Goal: Information Seeking & Learning: Compare options

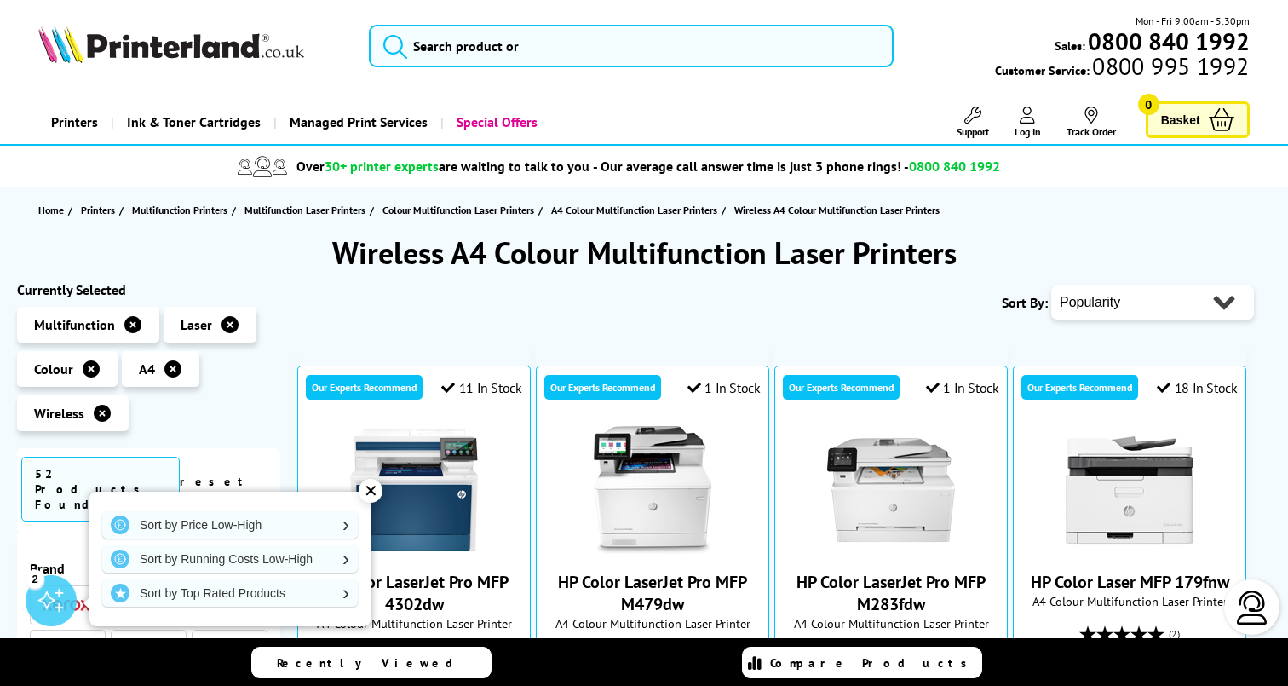
click at [1133, 291] on select "Popularity Rating Price - Low to High Price - High to Low Running Costs - Low t…" at bounding box center [1152, 302] width 203 height 34
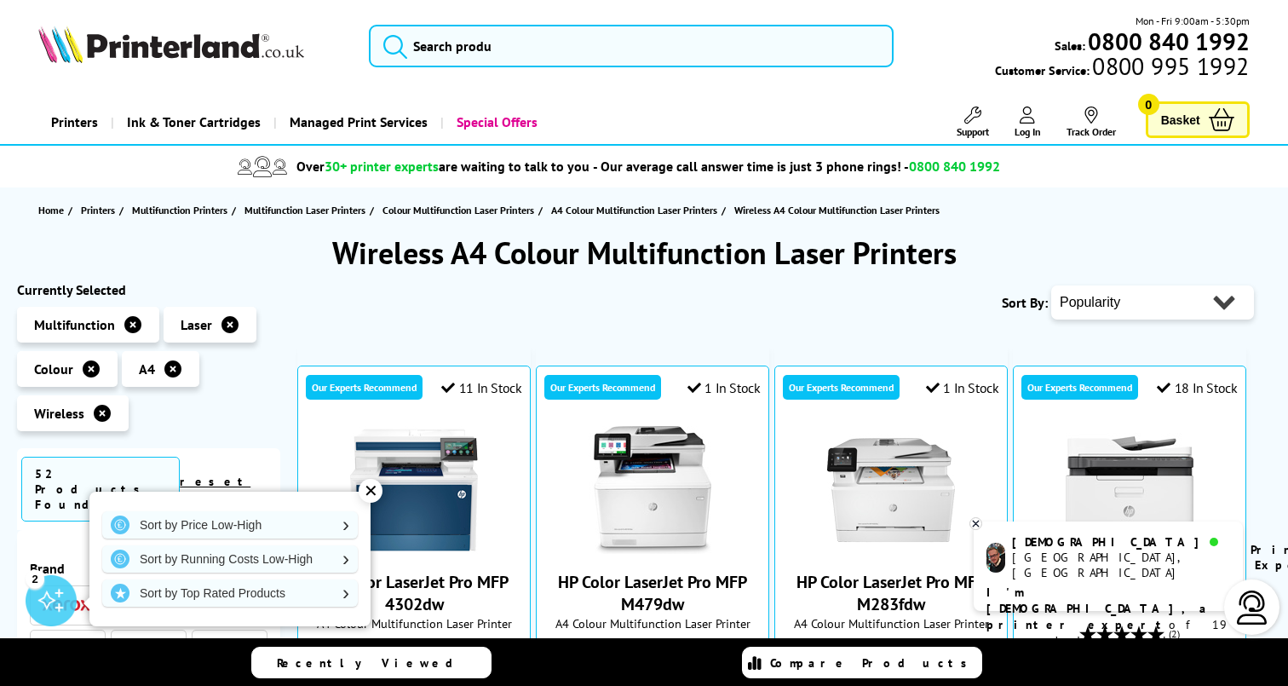
select select "Running Costs"
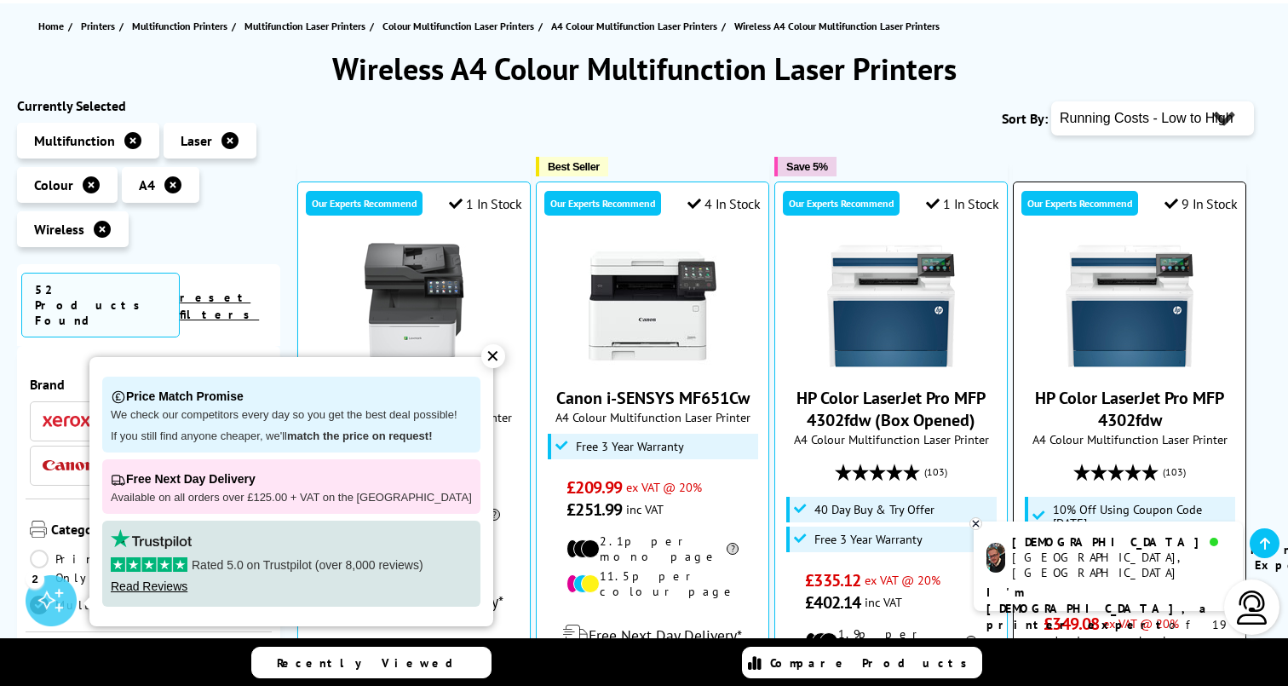
scroll to position [213, 0]
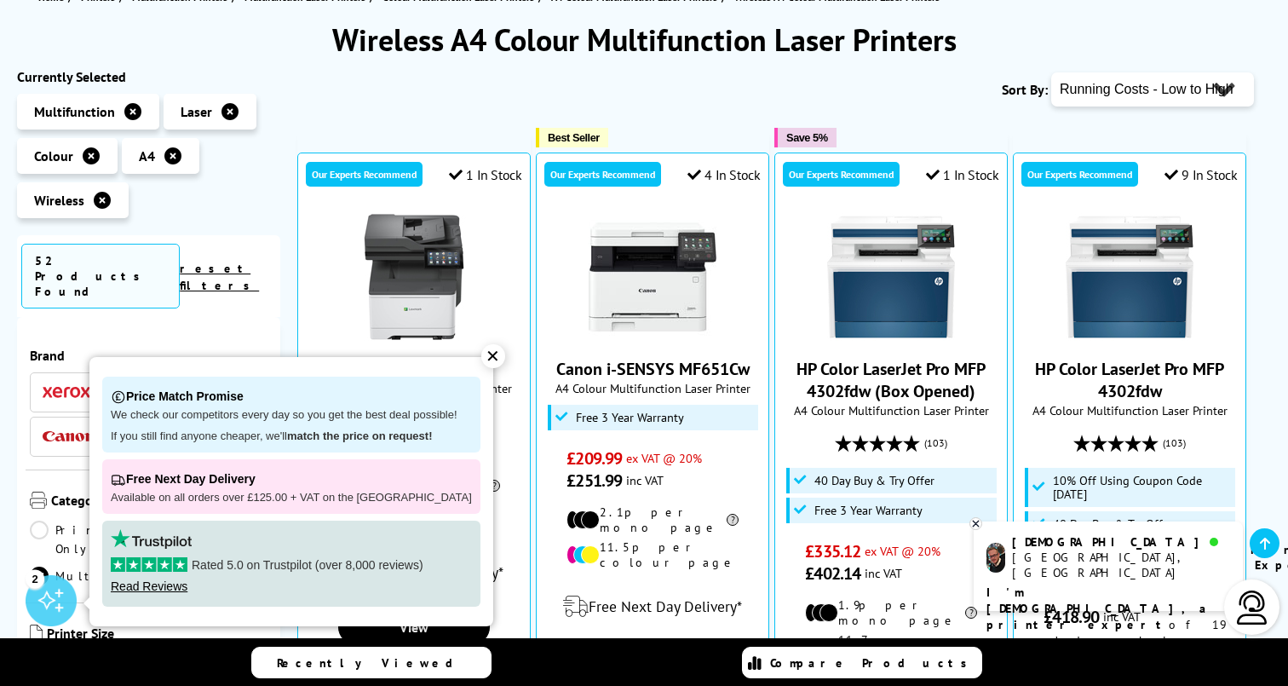
click at [481, 367] on div "✕" at bounding box center [493, 356] width 24 height 24
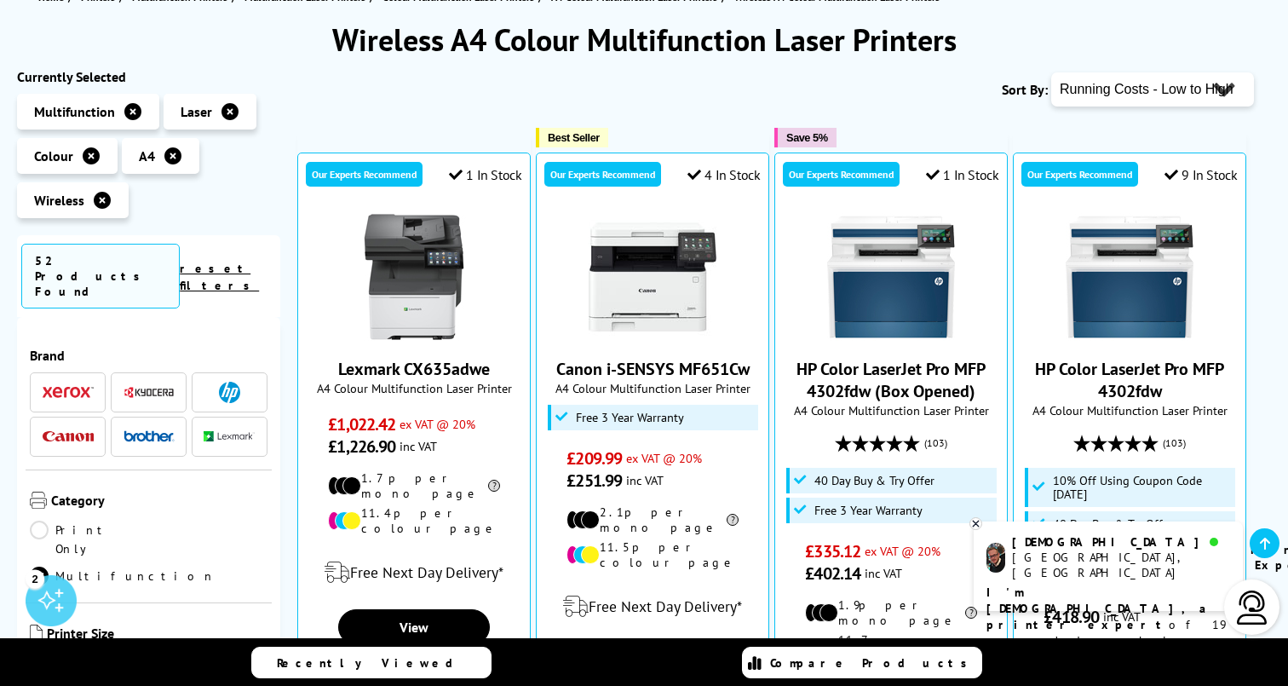
click at [976, 523] on icon at bounding box center [976, 523] width 6 height 6
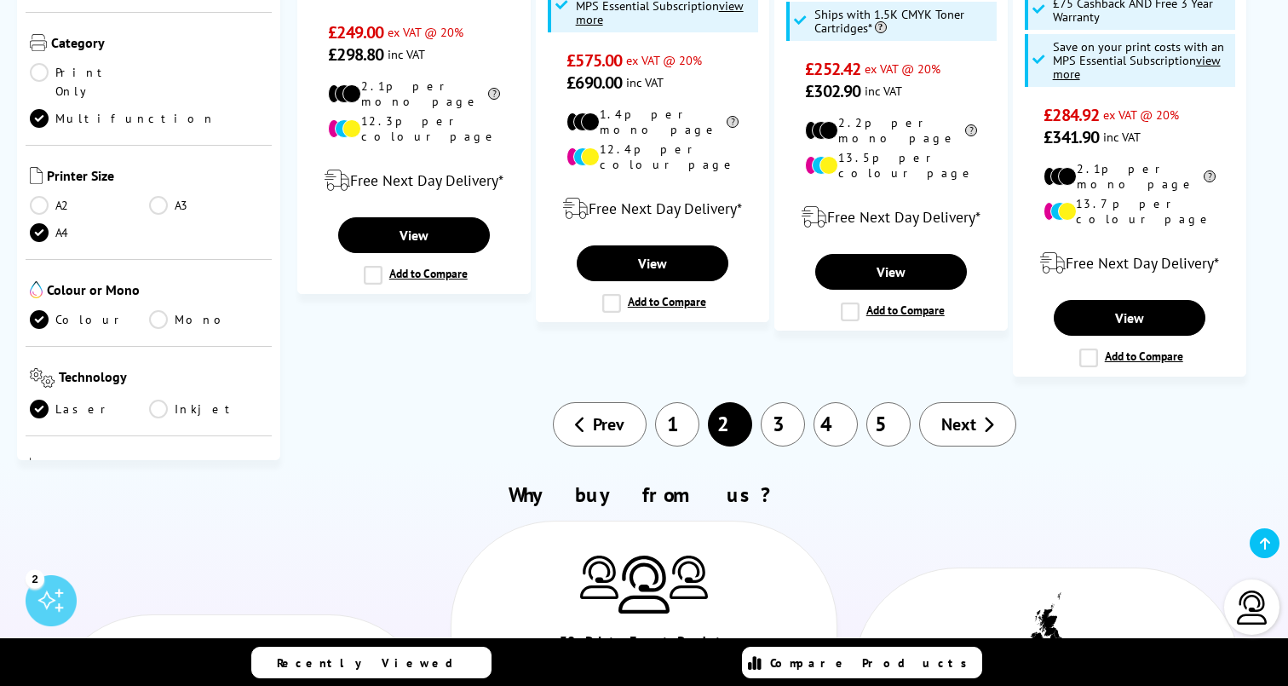
scroll to position [2106, 0]
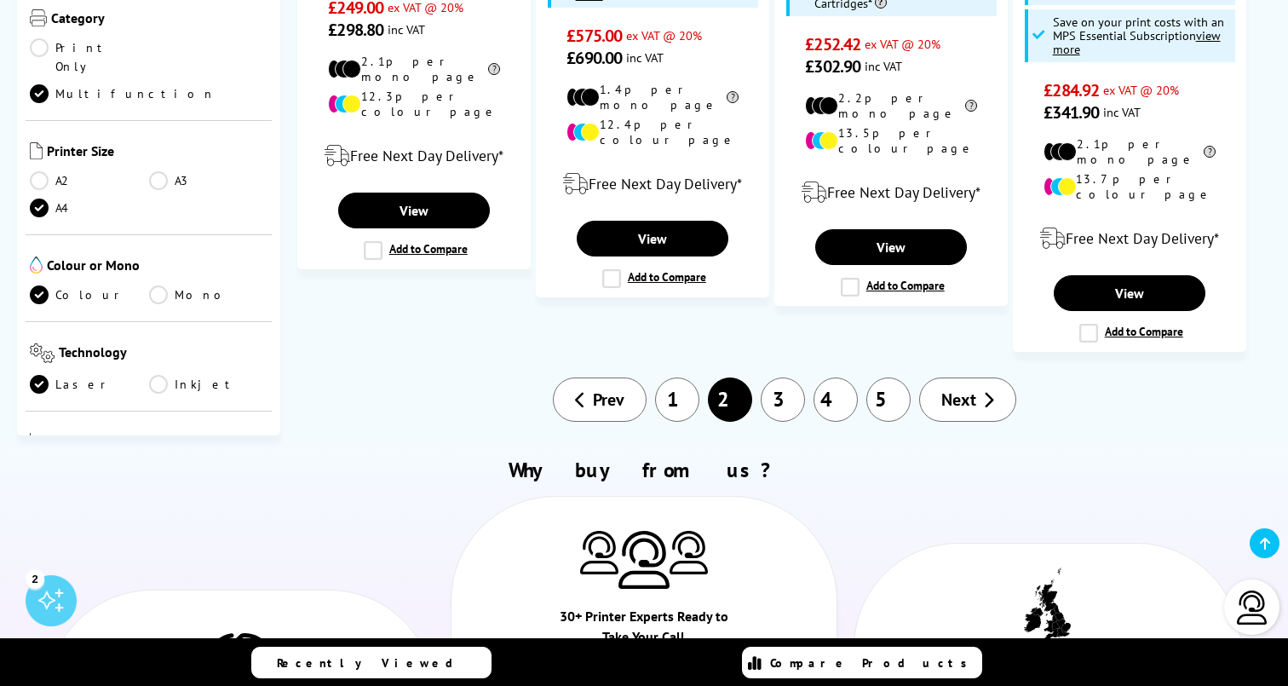
click at [979, 377] on link "Next" at bounding box center [967, 399] width 97 height 44
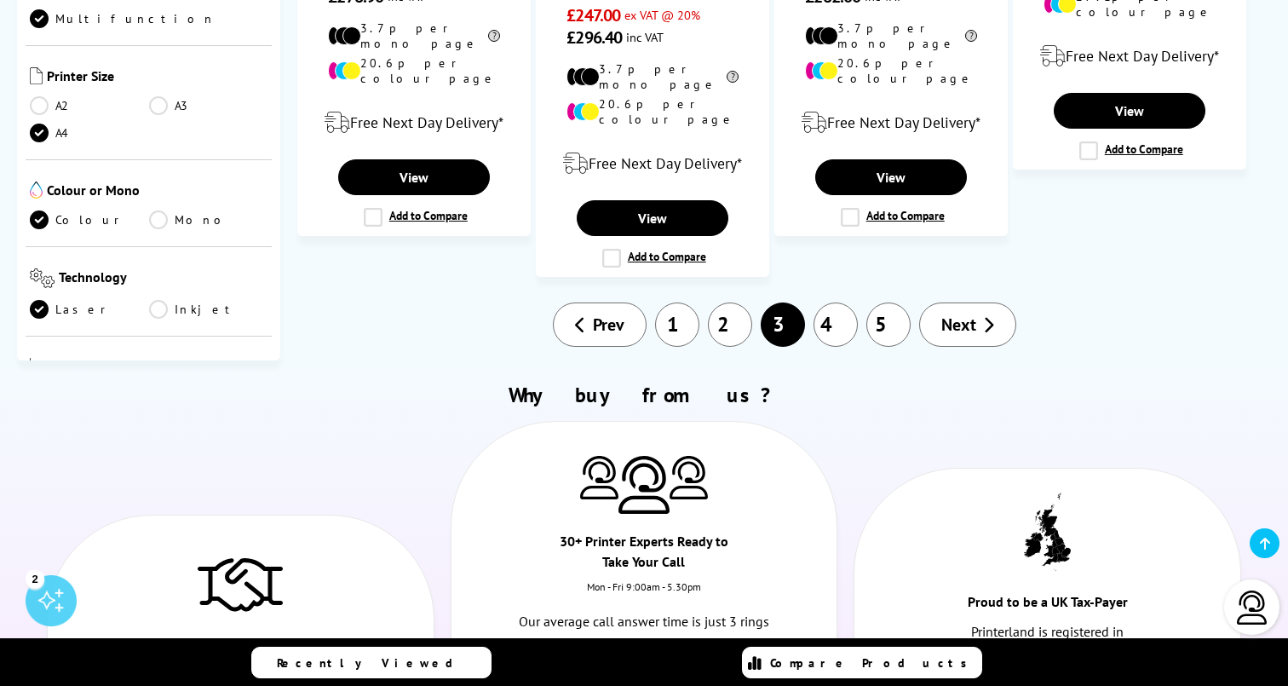
scroll to position [2222, 0]
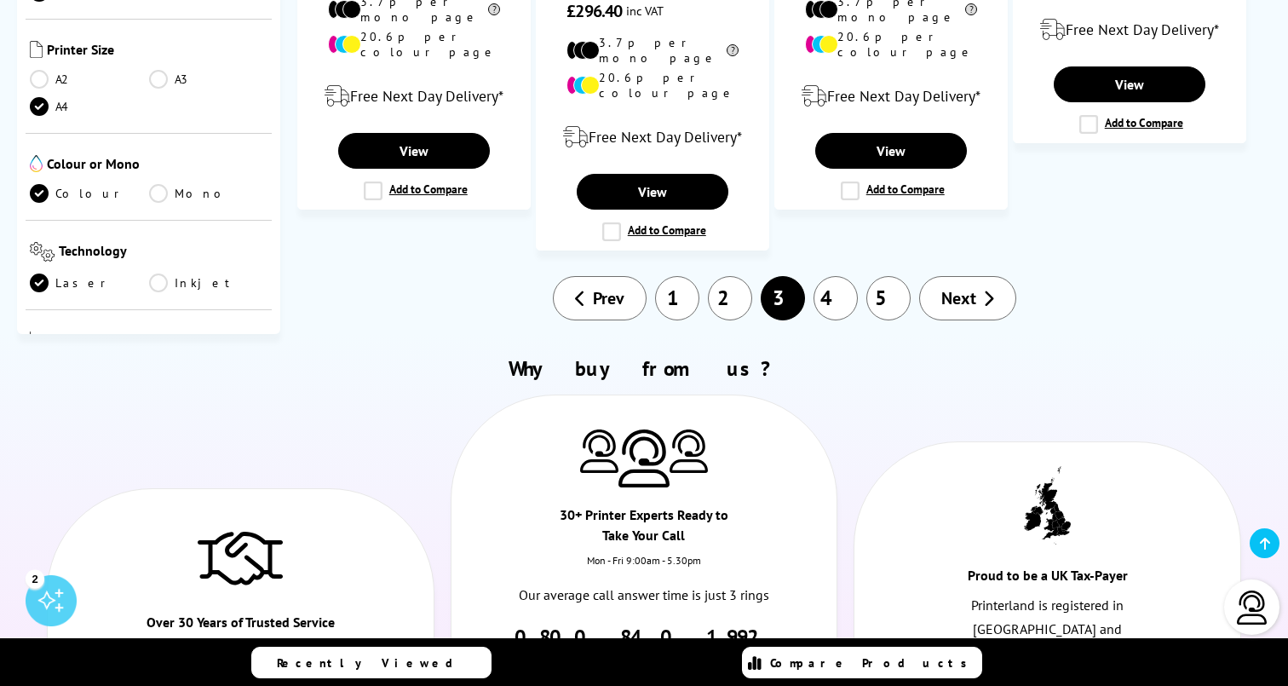
click at [665, 276] on link "1" at bounding box center [677, 298] width 44 height 44
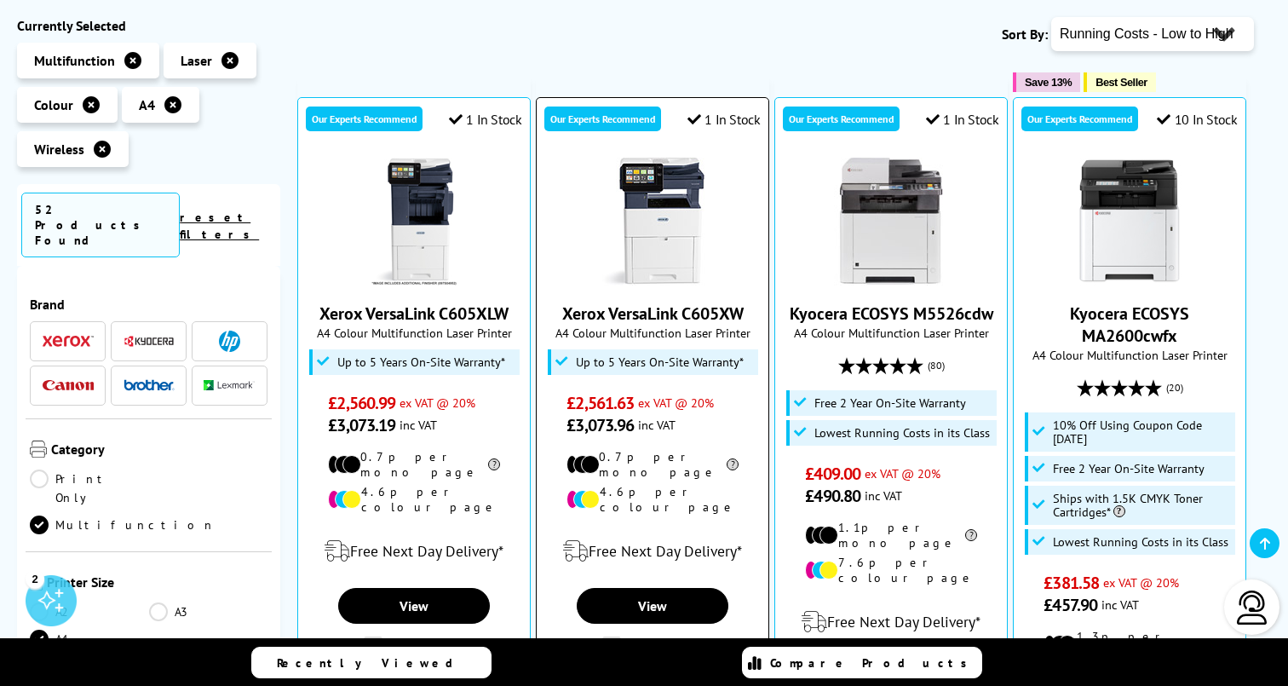
scroll to position [270, 0]
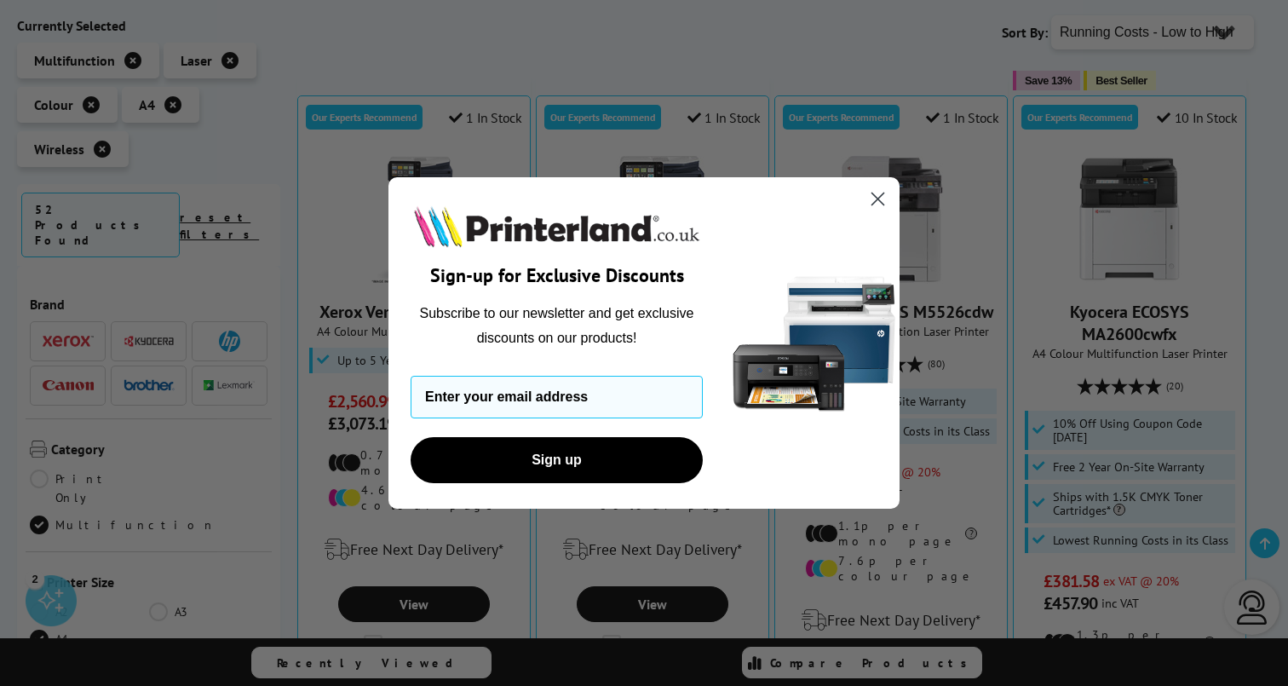
click at [880, 196] on circle "Close dialog" at bounding box center [878, 199] width 28 height 28
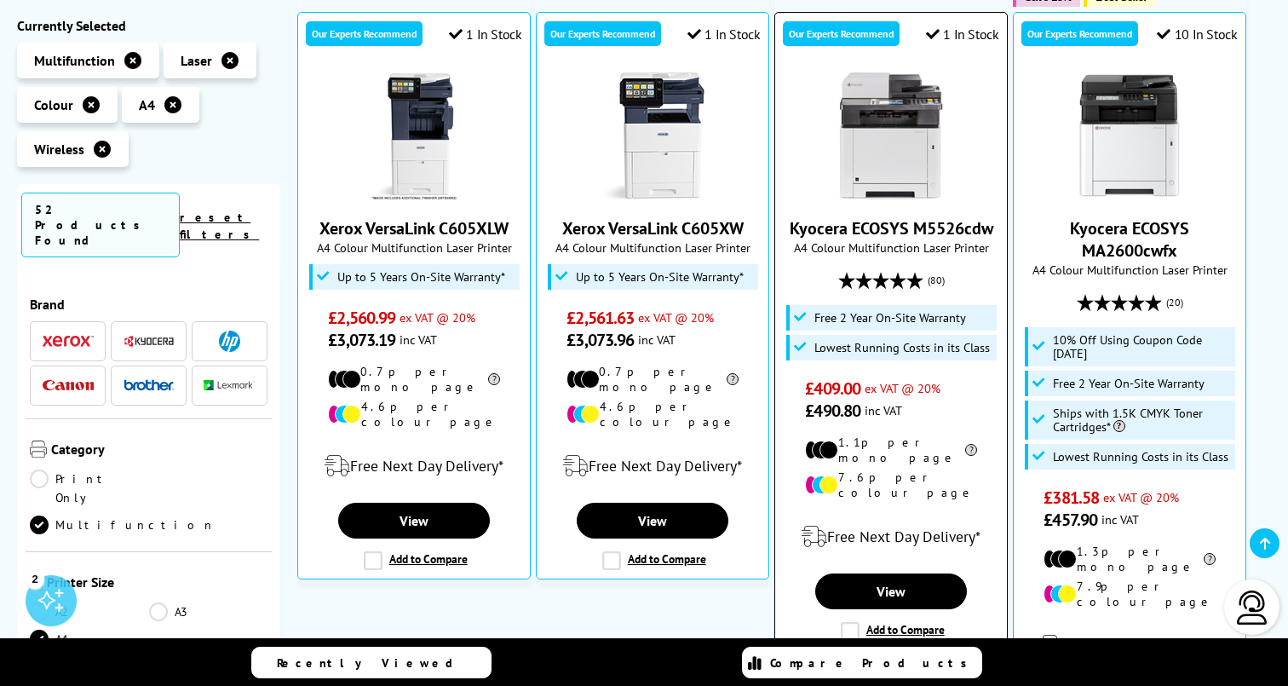
scroll to position [353, 0]
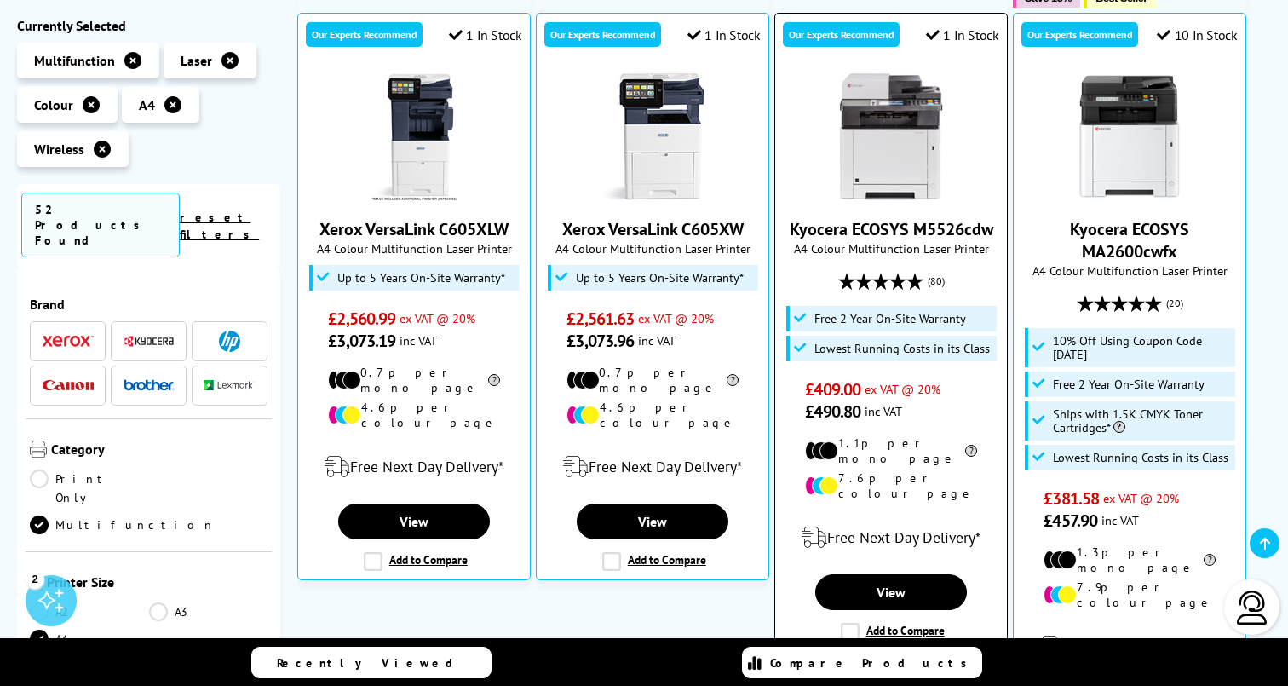
click at [908, 142] on img at bounding box center [891, 137] width 128 height 128
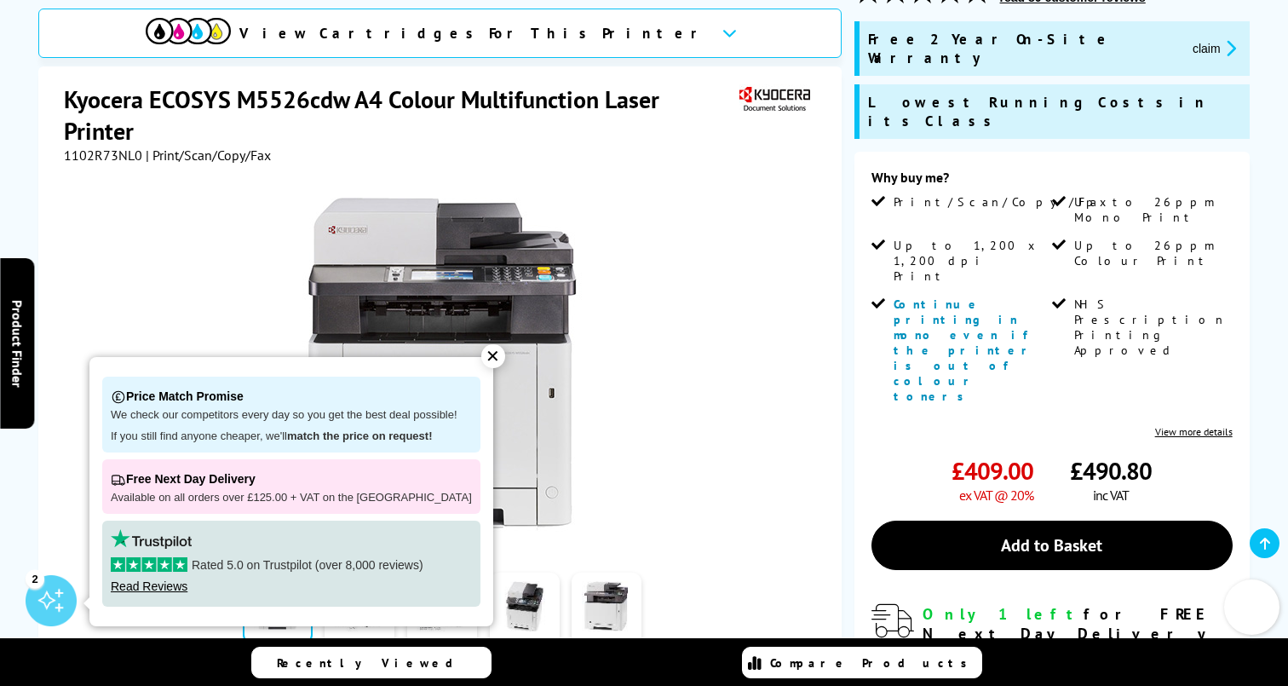
scroll to position [271, 0]
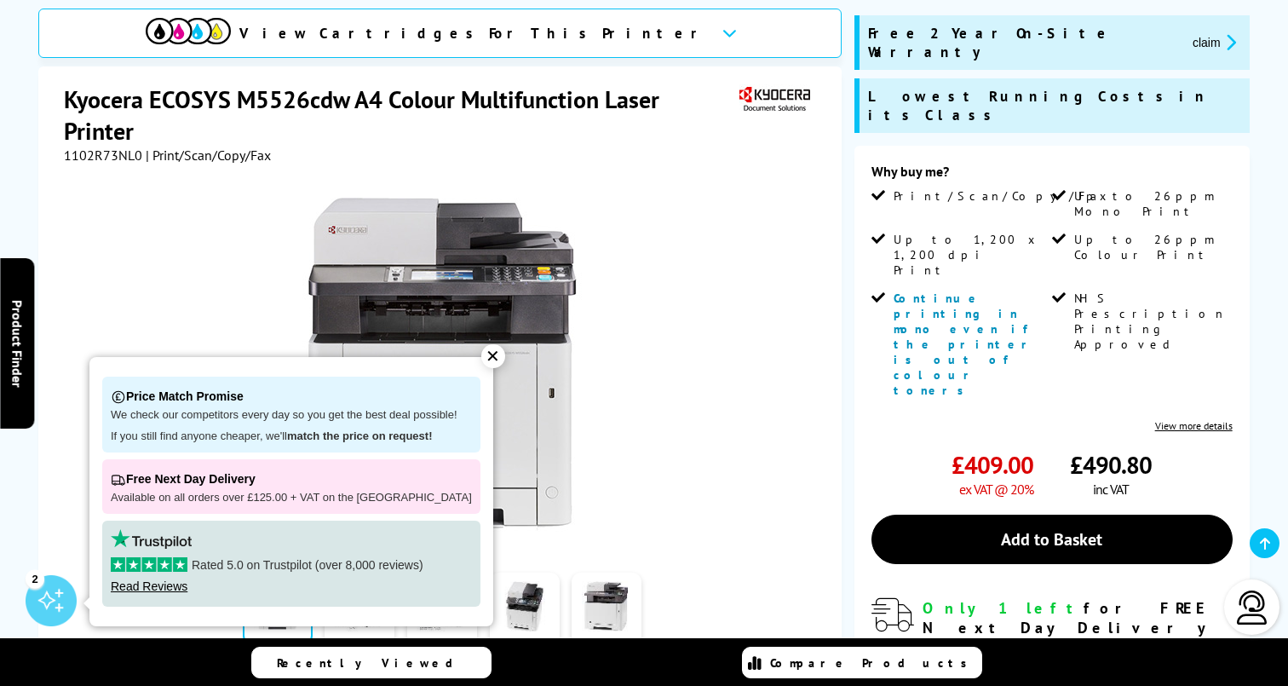
click at [481, 358] on div "✕" at bounding box center [493, 356] width 24 height 24
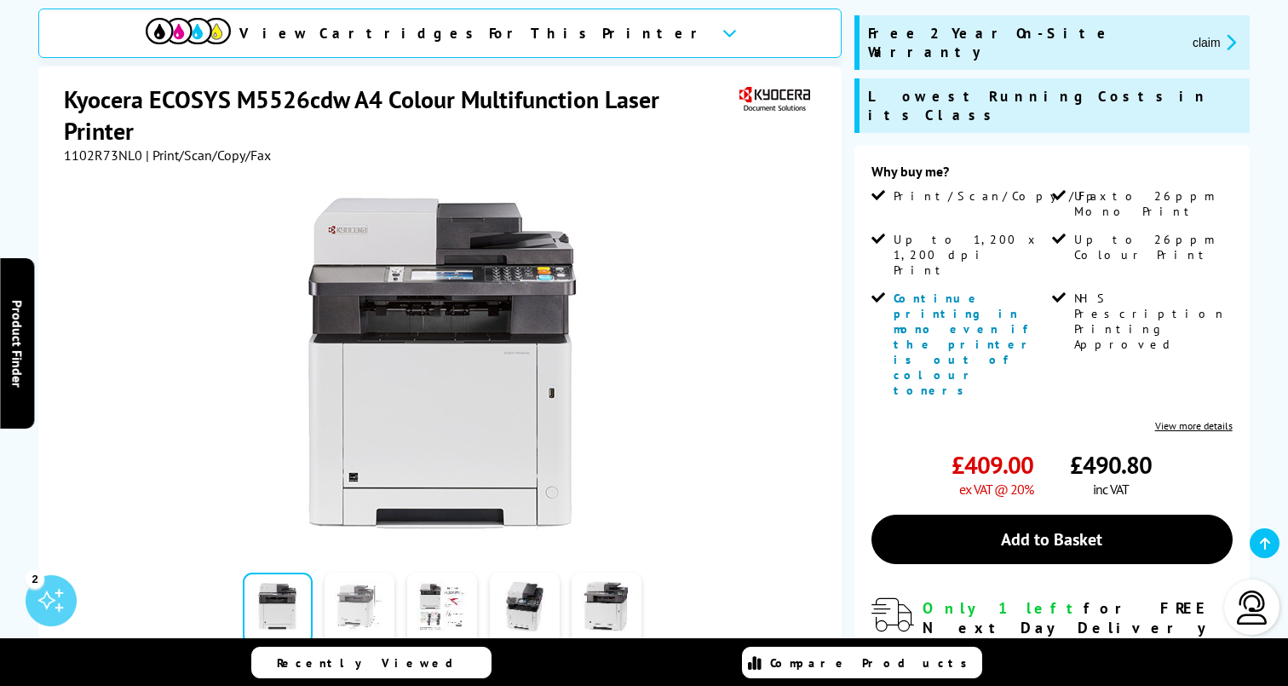
click at [352, 572] on link at bounding box center [360, 608] width 70 height 72
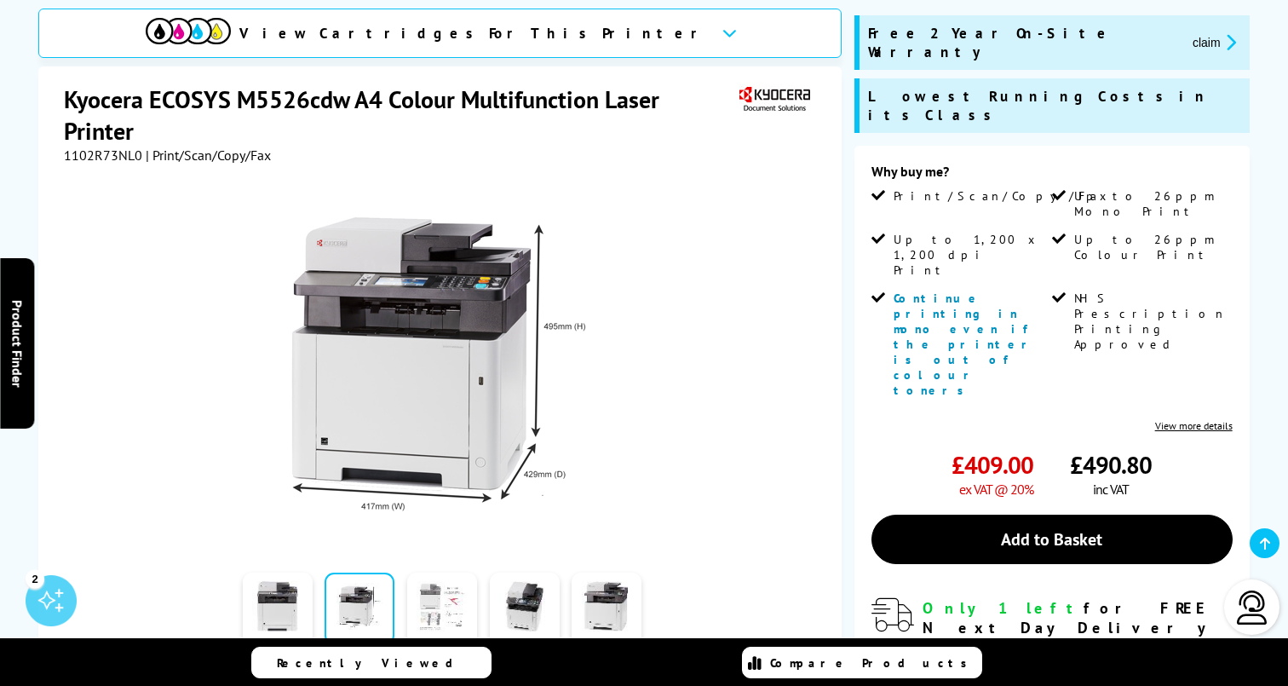
click at [435, 572] on link at bounding box center [442, 608] width 70 height 72
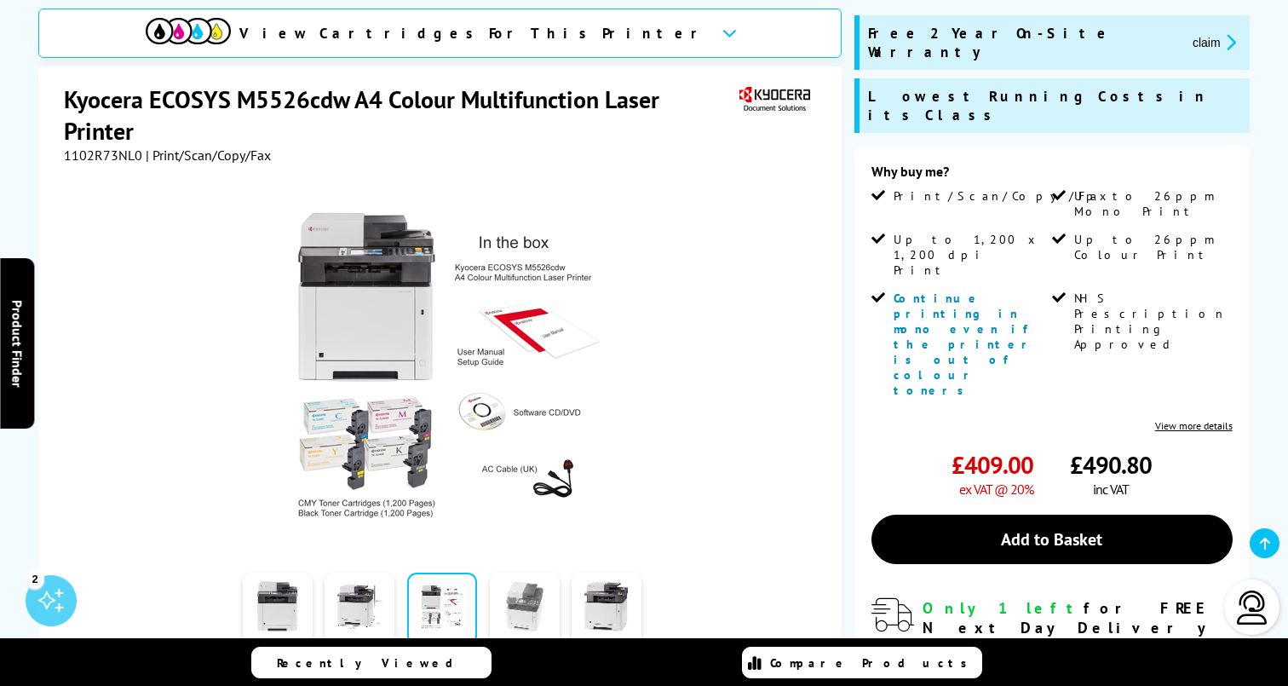
click at [520, 572] on link at bounding box center [525, 608] width 70 height 72
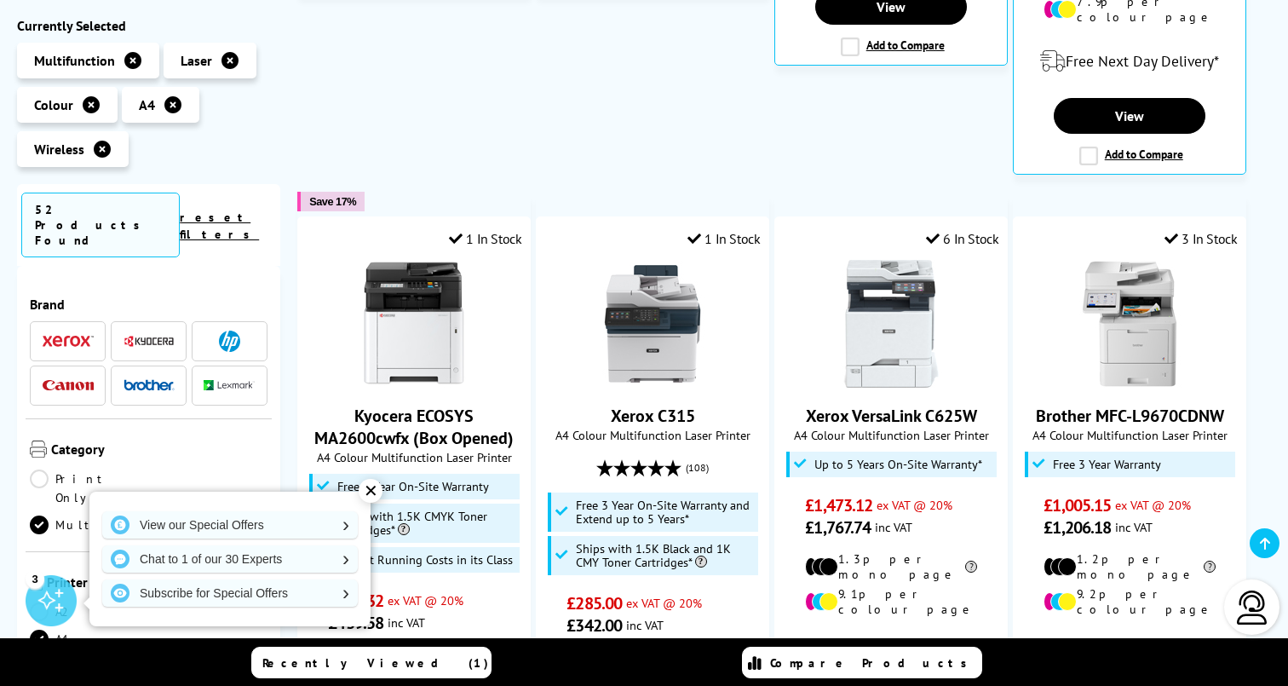
scroll to position [966, 0]
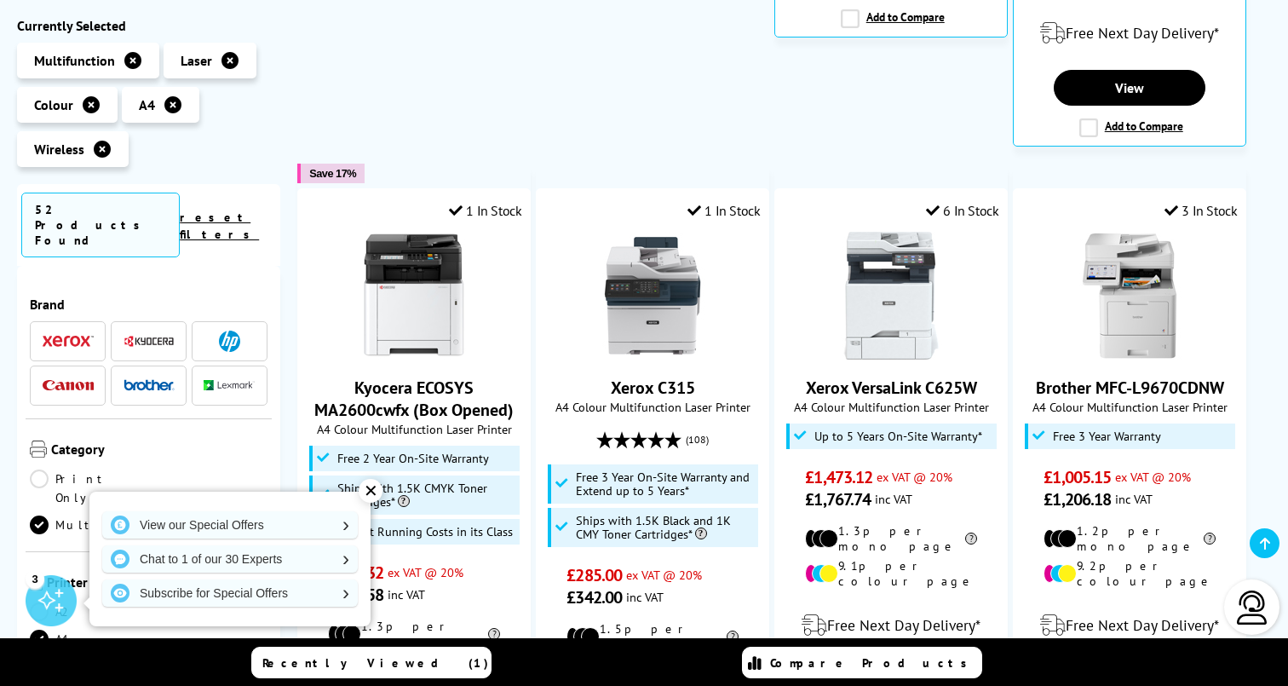
click at [374, 491] on div "✕" at bounding box center [371, 491] width 24 height 24
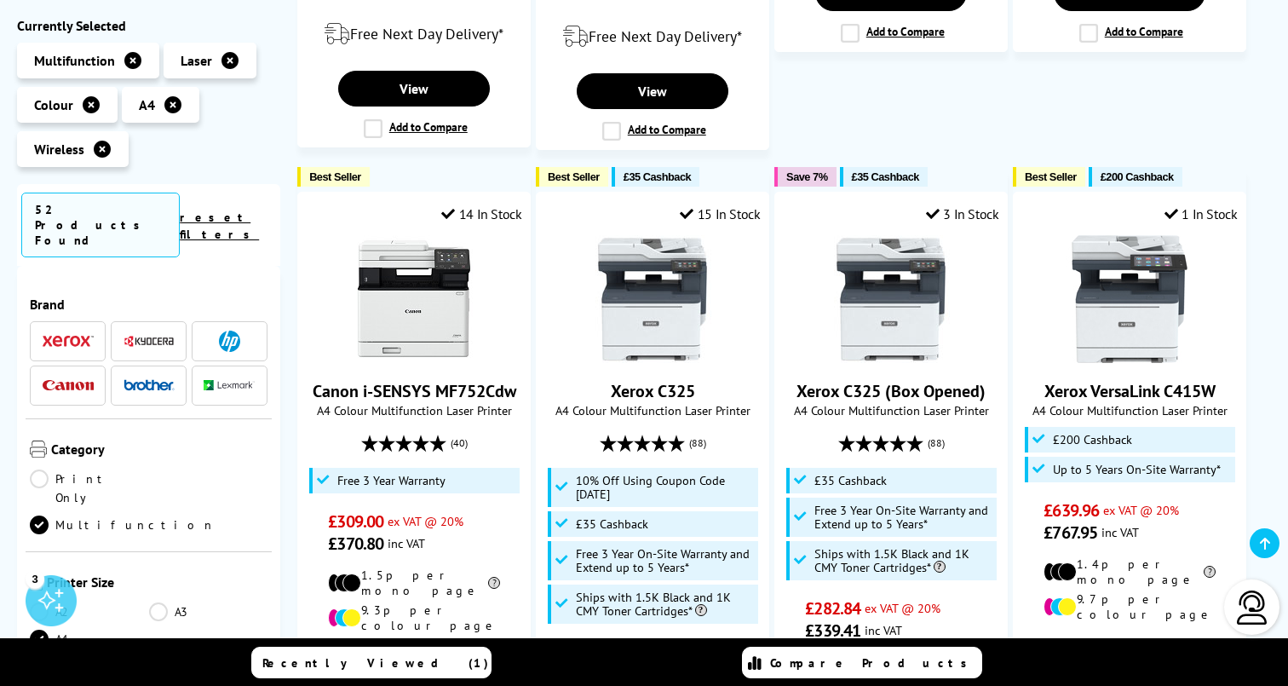
scroll to position [1654, 0]
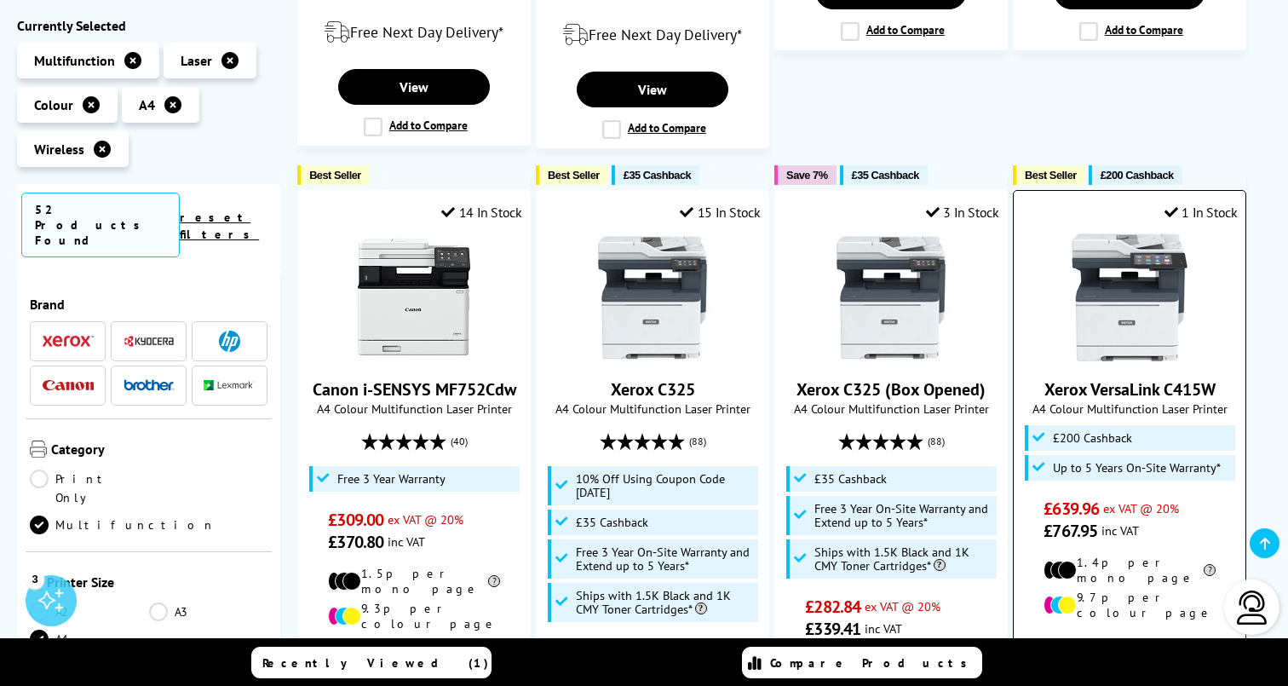
click at [1125, 276] on img at bounding box center [1130, 297] width 128 height 128
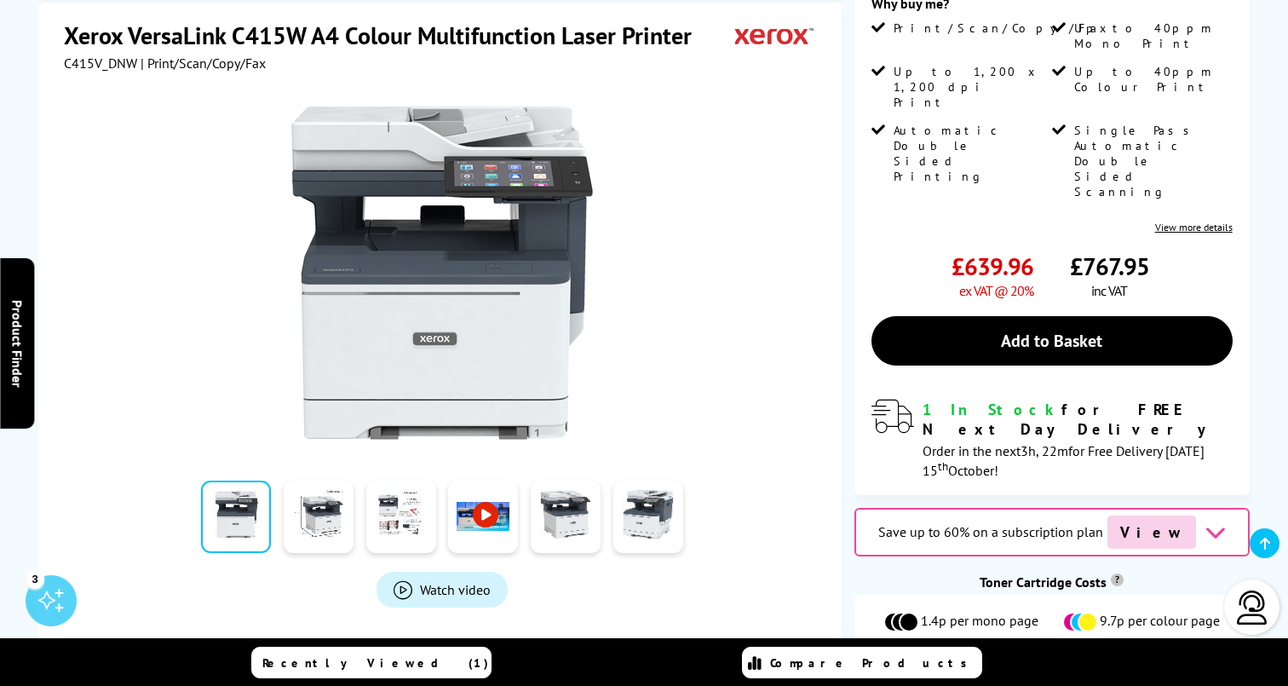
scroll to position [407, 0]
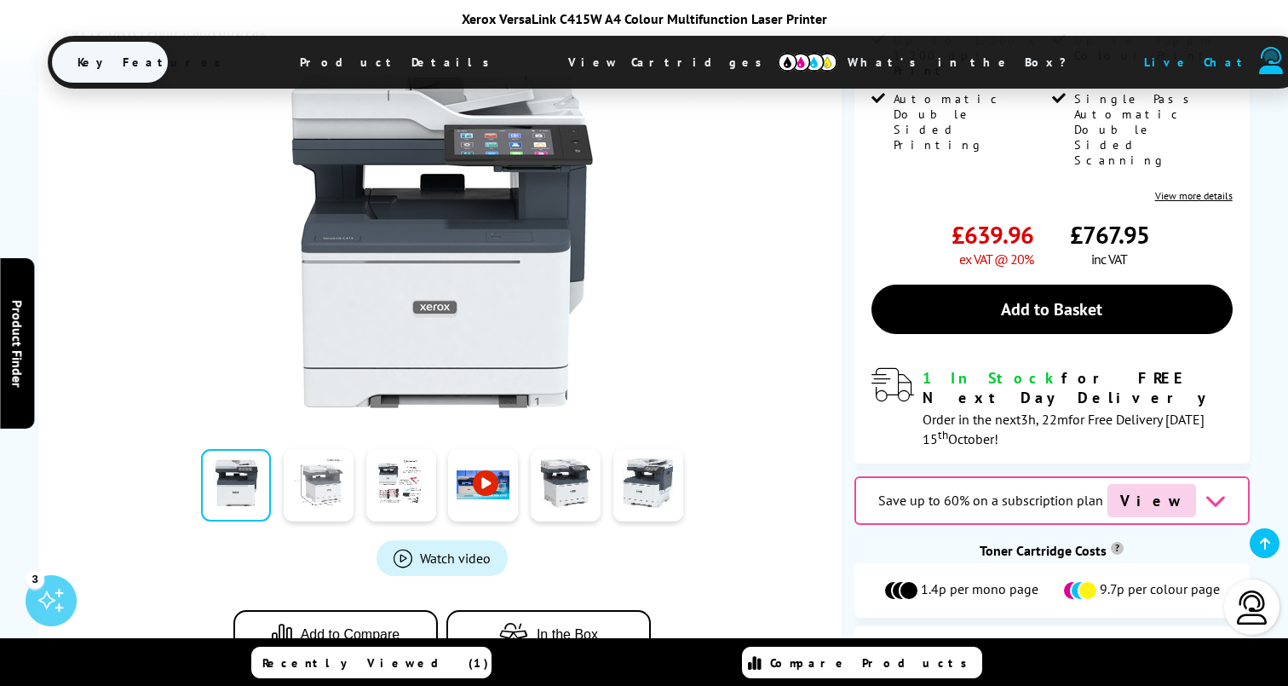
click at [332, 458] on link at bounding box center [319, 485] width 70 height 72
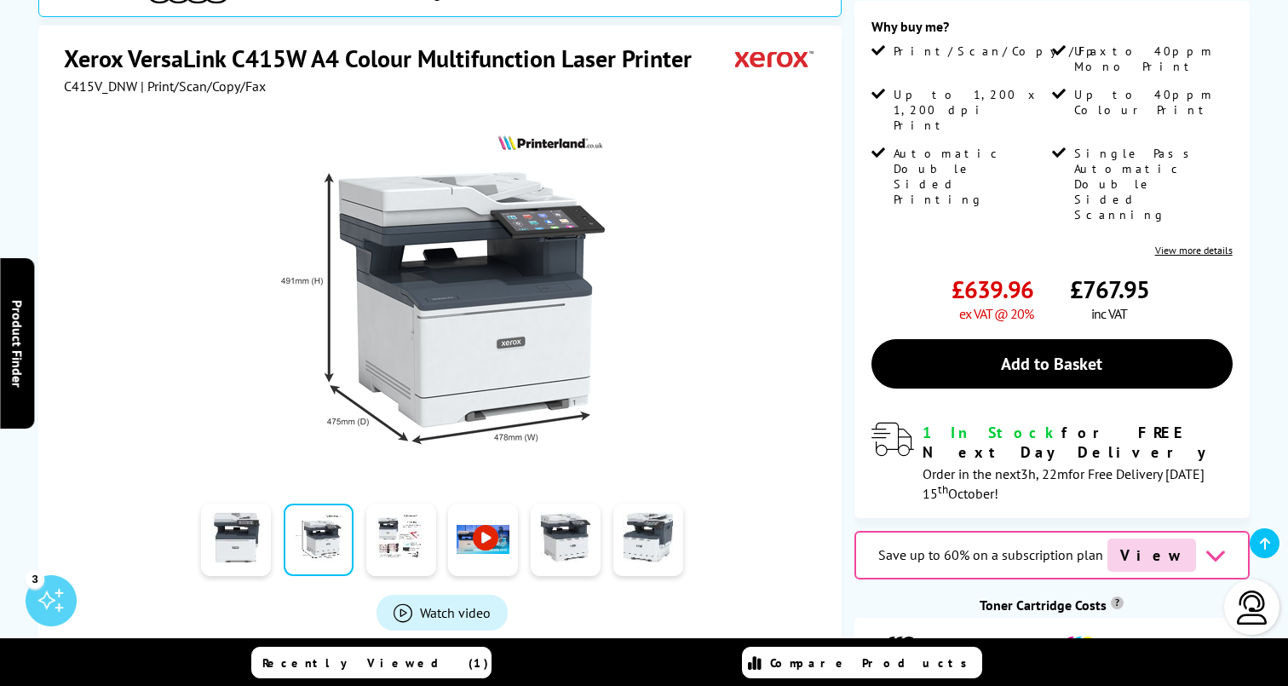
scroll to position [351, 0]
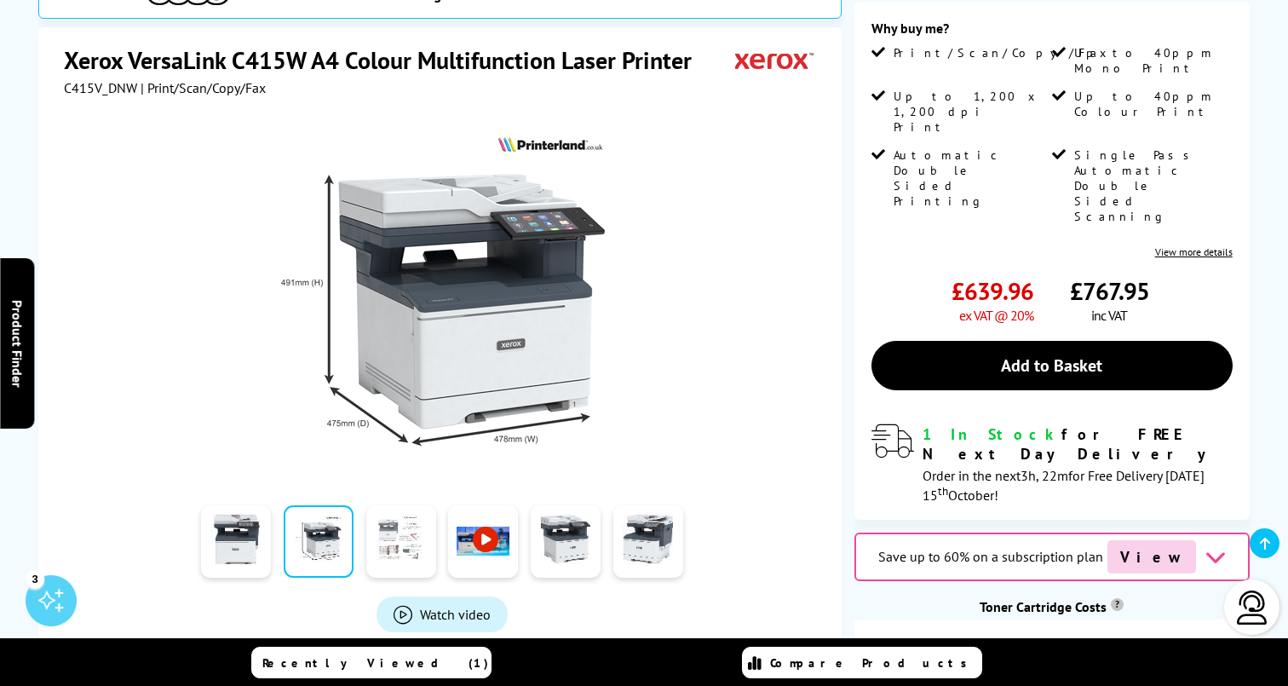
click at [405, 505] on link at bounding box center [401, 541] width 70 height 72
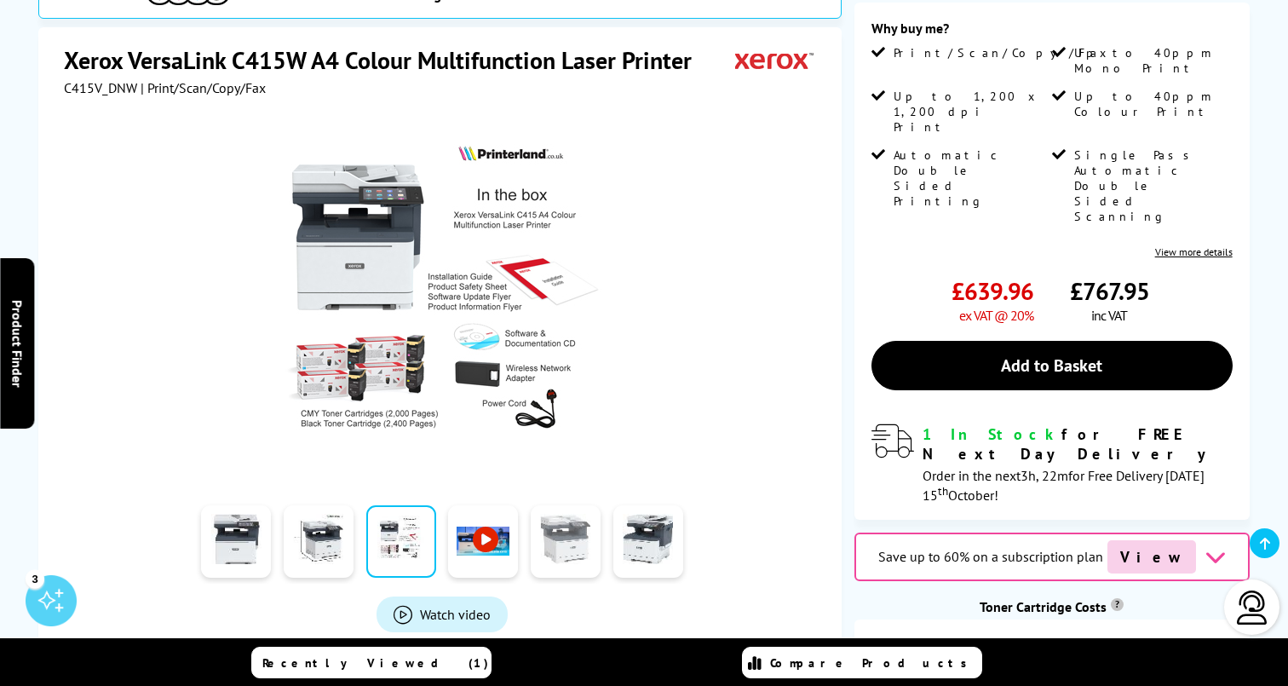
click at [542, 505] on link at bounding box center [566, 541] width 70 height 72
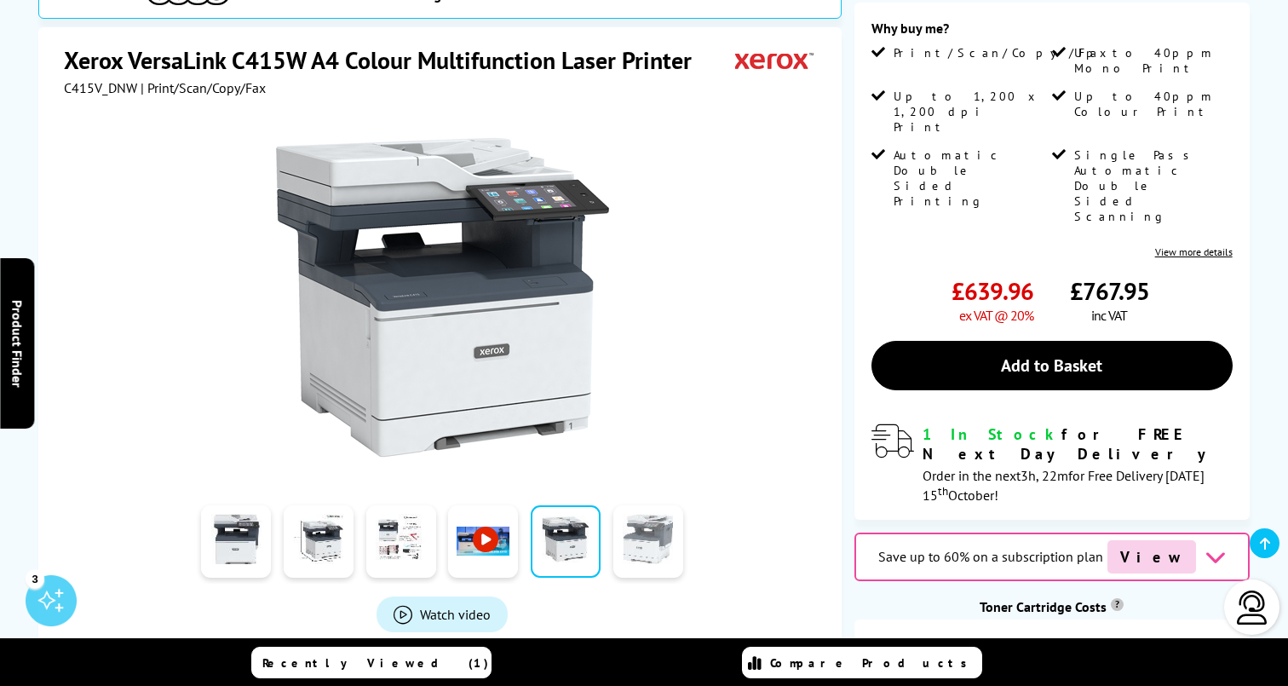
click at [641, 505] on link at bounding box center [648, 541] width 70 height 72
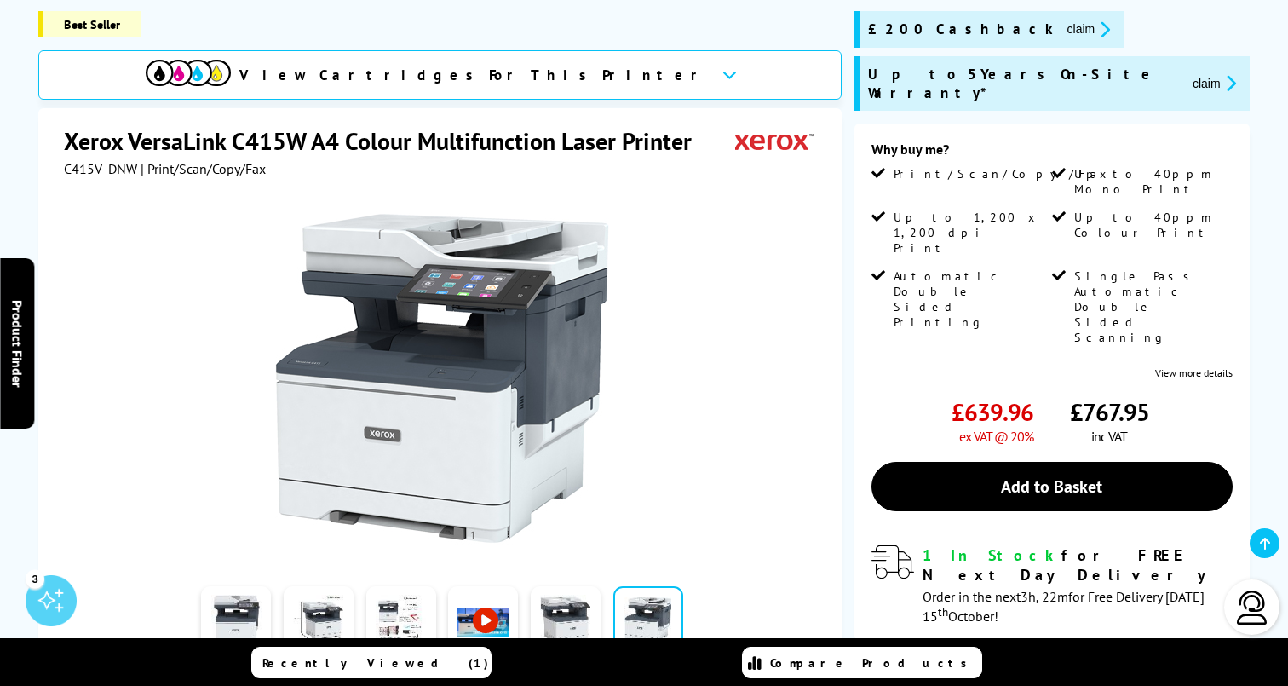
scroll to position [229, 0]
click at [902, 31] on span "£200 Cashback" at bounding box center [961, 30] width 186 height 20
click at [1062, 29] on button "claim" at bounding box center [1089, 30] width 54 height 20
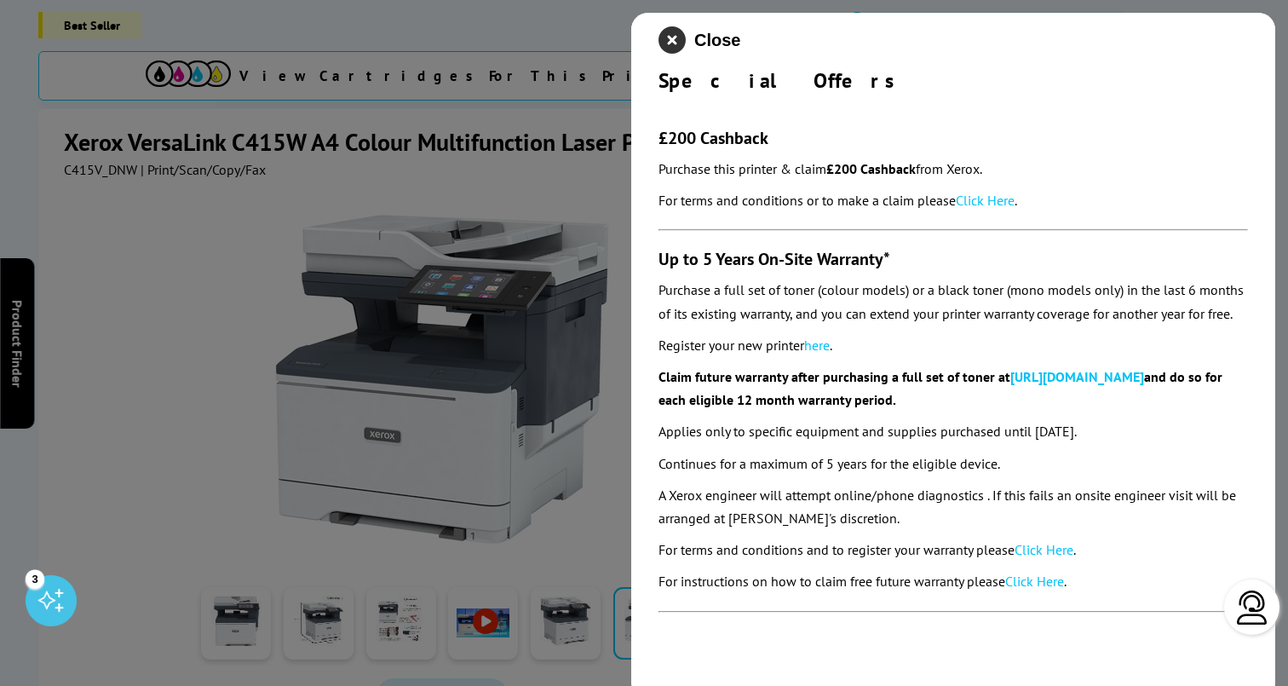
click at [674, 41] on icon "close modal" at bounding box center [671, 39] width 27 height 27
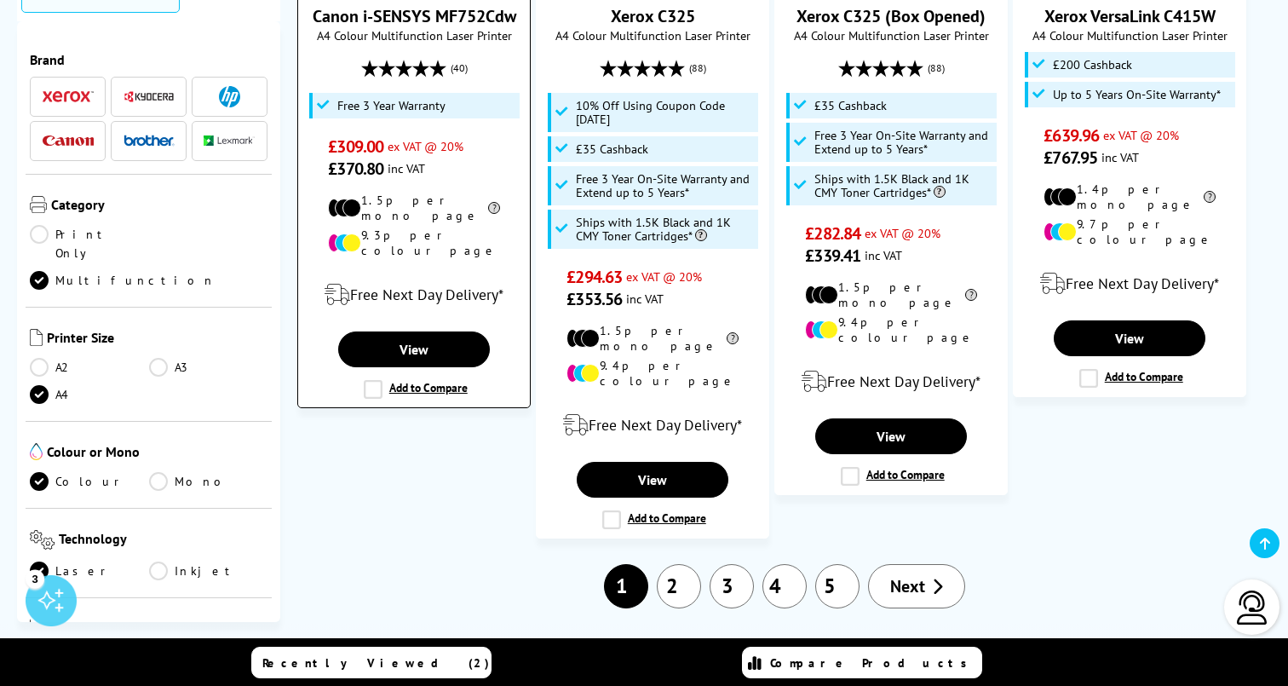
scroll to position [2028, 0]
